Goal: Navigation & Orientation: Find specific page/section

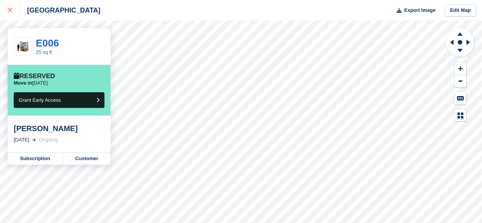
click at [9, 11] on icon at bounding box center [10, 10] width 5 height 5
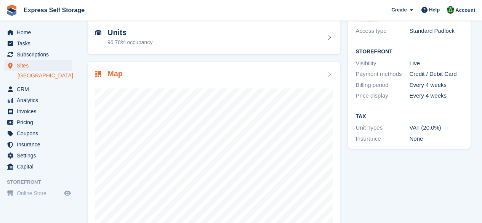
scroll to position [102, 0]
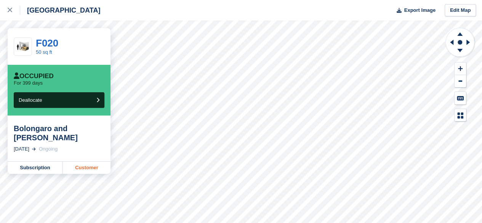
click at [72, 161] on link "Customer" at bounding box center [87, 167] width 48 height 12
click at [8, 16] on link at bounding box center [10, 10] width 20 height 21
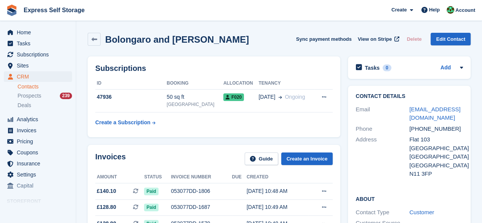
click at [193, 86] on th "Booking" at bounding box center [194, 83] width 57 height 12
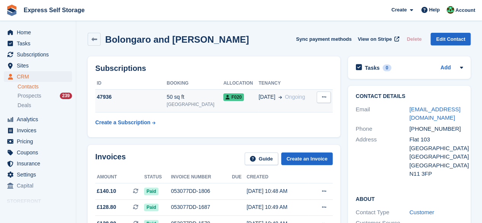
click at [193, 92] on td "50 sq ft [GEOGRAPHIC_DATA]" at bounding box center [194, 100] width 57 height 23
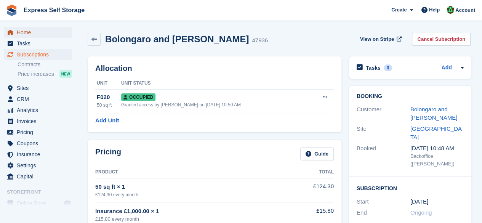
click at [25, 33] on span "Home" at bounding box center [40, 32] width 46 height 11
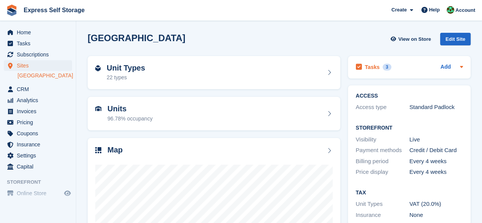
click at [371, 67] on h2 "Tasks" at bounding box center [371, 67] width 15 height 7
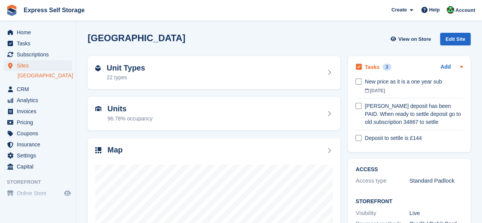
click at [415, 67] on div "Tasks 3 Add" at bounding box center [408, 67] width 107 height 10
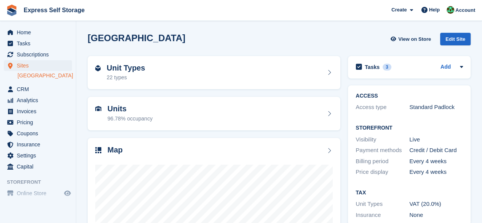
click at [415, 67] on div "Tasks 3 Add" at bounding box center [408, 67] width 107 height 10
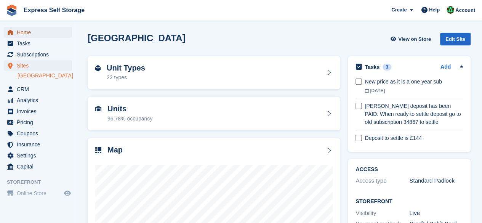
click at [33, 35] on span "Home" at bounding box center [40, 32] width 46 height 11
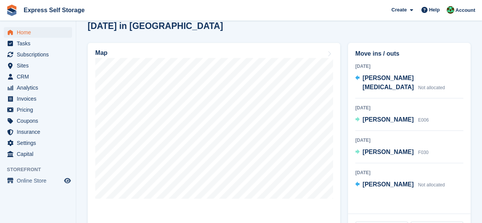
scroll to position [228, 0]
